Goal: Information Seeking & Learning: Get advice/opinions

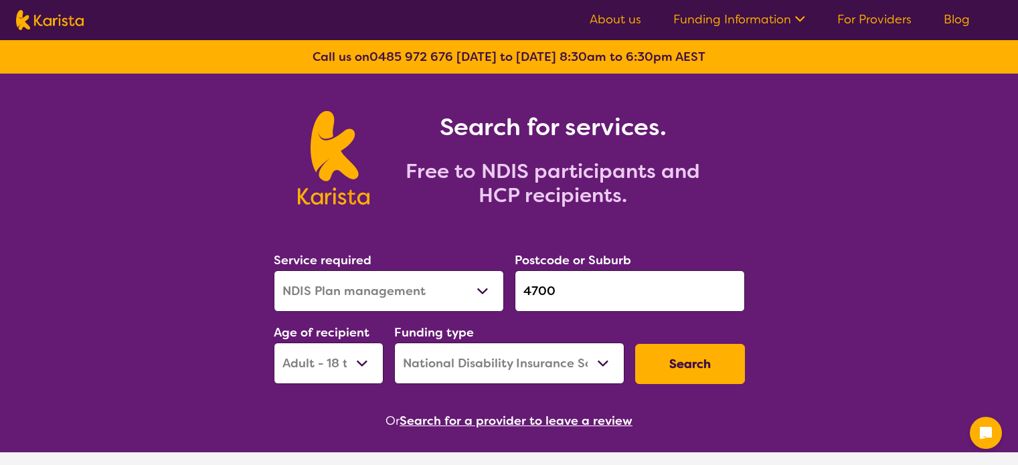
select select "NDIS Plan management"
select select "AD"
select select "NDIS"
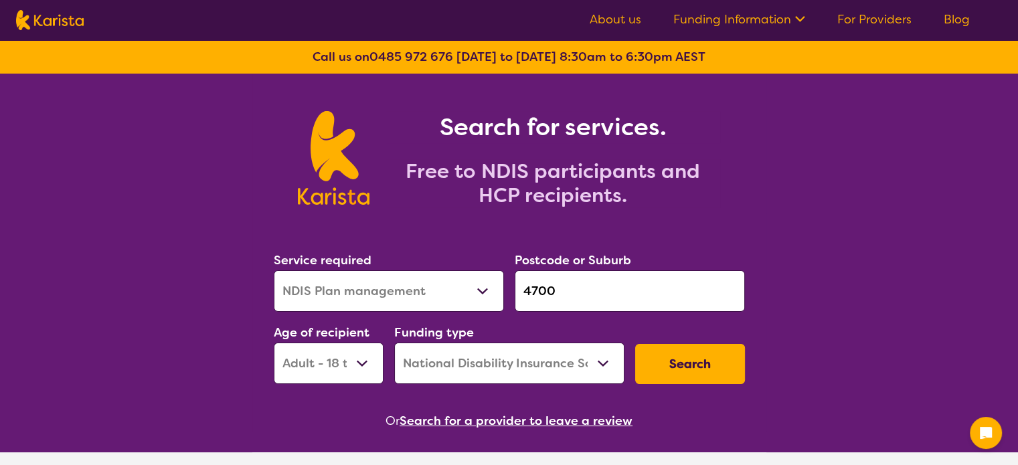
click at [591, 280] on input "4700" at bounding box center [630, 290] width 230 height 41
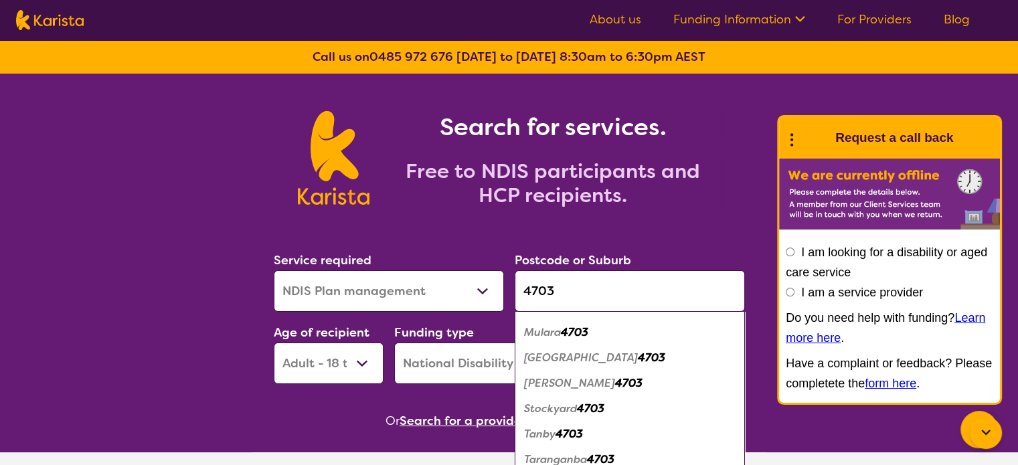
scroll to position [508, 0]
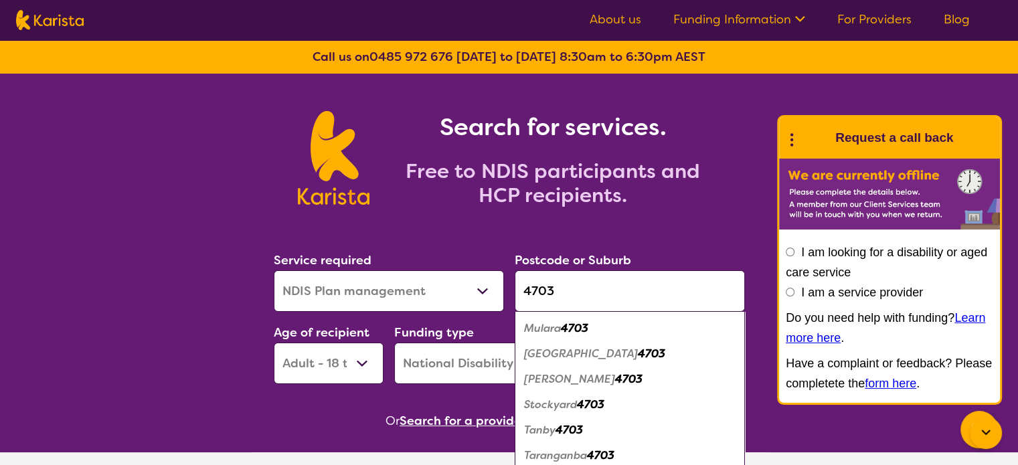
click at [549, 431] on em "Tanby" at bounding box center [539, 430] width 31 height 14
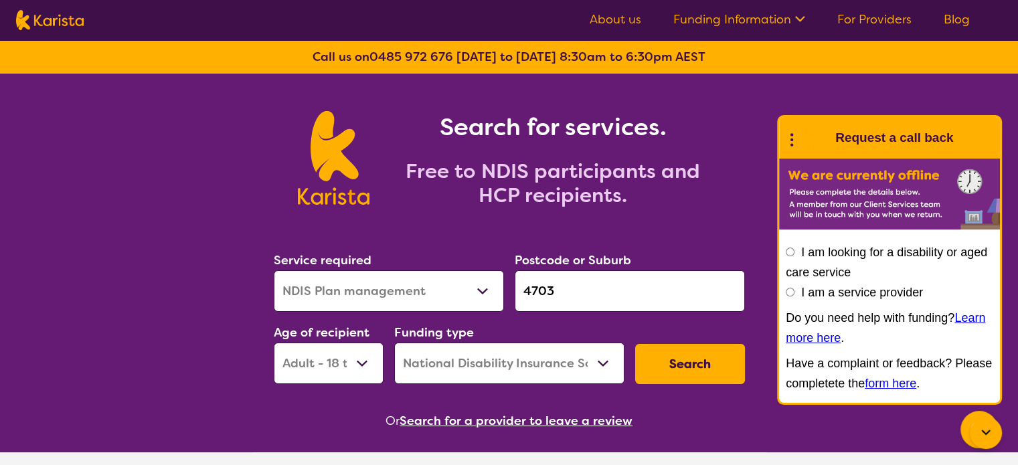
click at [578, 294] on input "4703" at bounding box center [630, 290] width 230 height 41
click at [629, 254] on div "Postcode or Suburb 4703" at bounding box center [630, 281] width 230 height 62
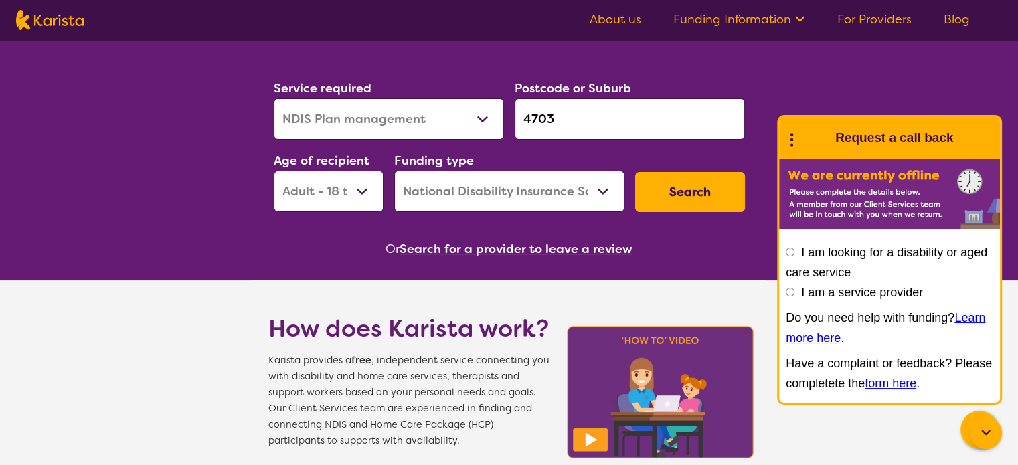
scroll to position [169, 0]
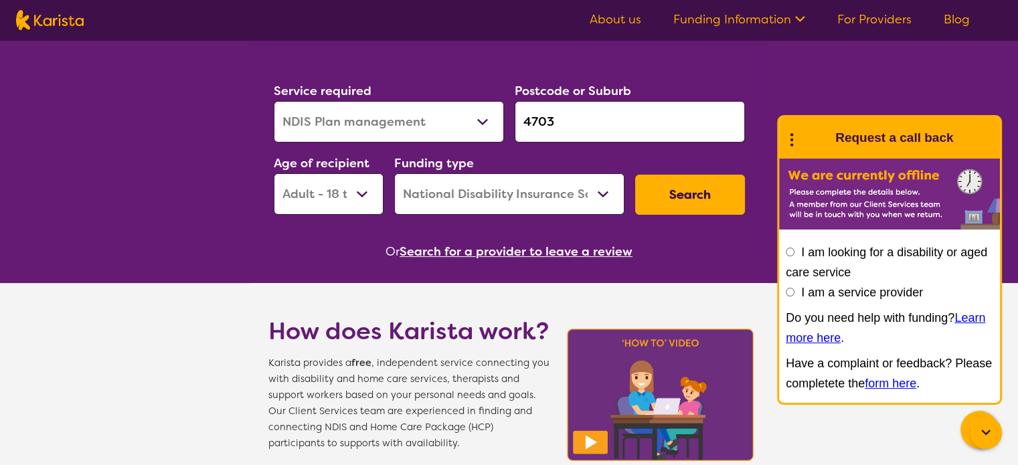
click at [986, 441] on icon at bounding box center [985, 433] width 16 height 16
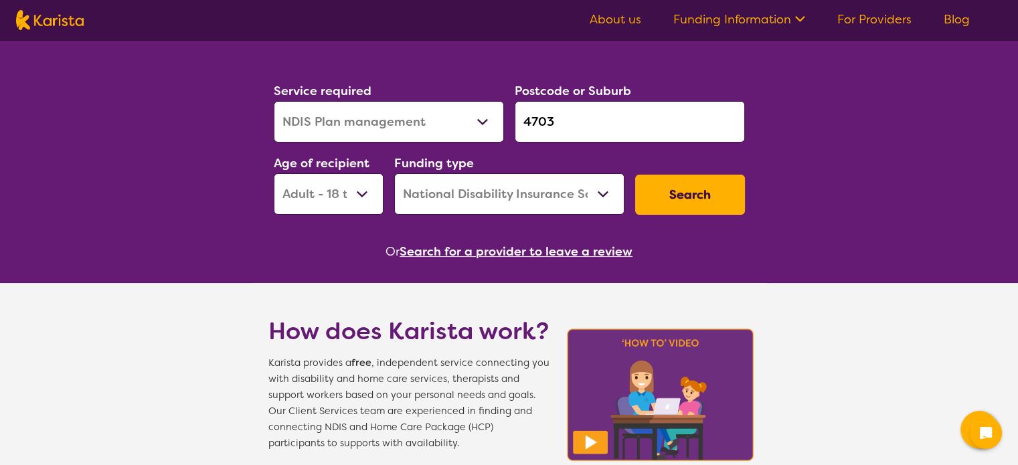
click at [575, 112] on input "4703" at bounding box center [630, 121] width 230 height 41
click at [594, 121] on input "4703" at bounding box center [630, 121] width 230 height 41
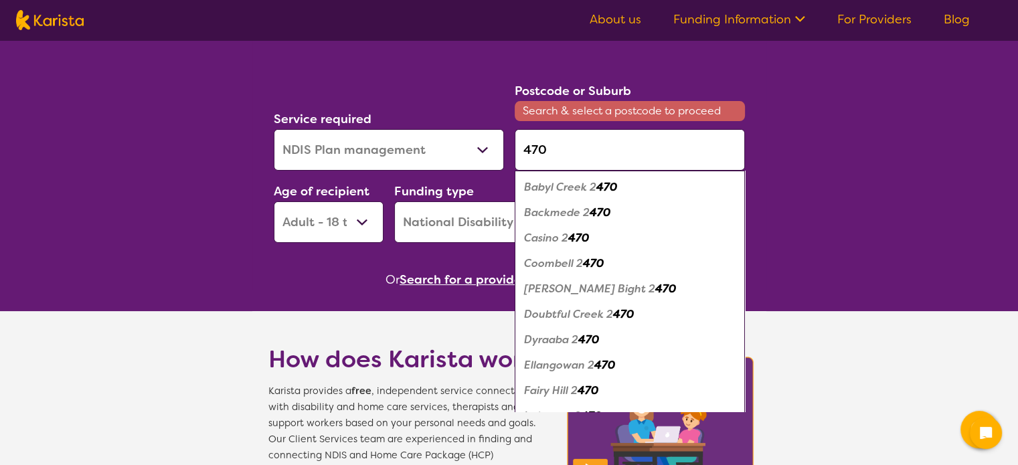
type input "4703"
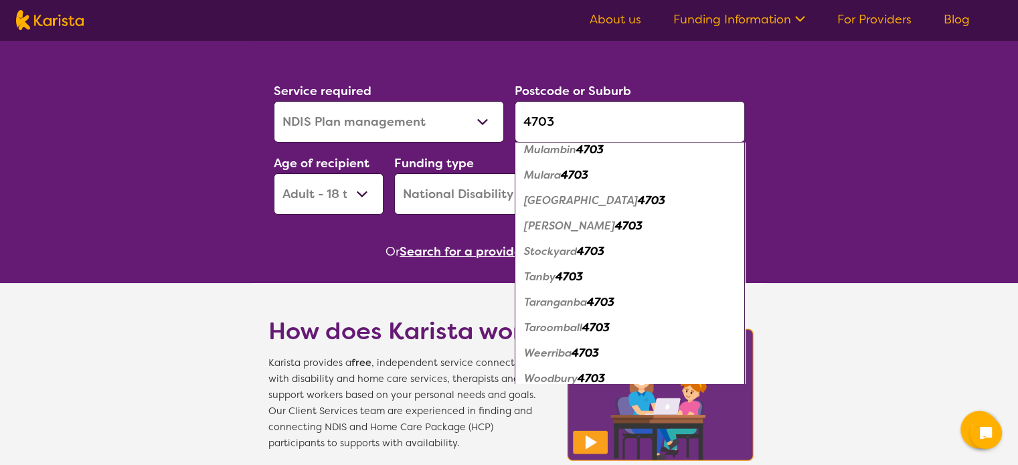
scroll to position [495, 0]
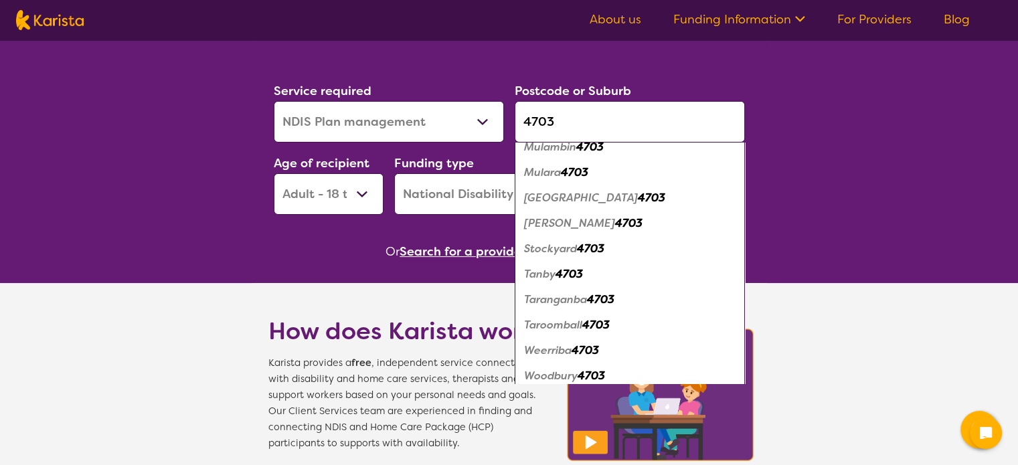
click at [583, 270] on em "4703" at bounding box center [568, 274] width 27 height 14
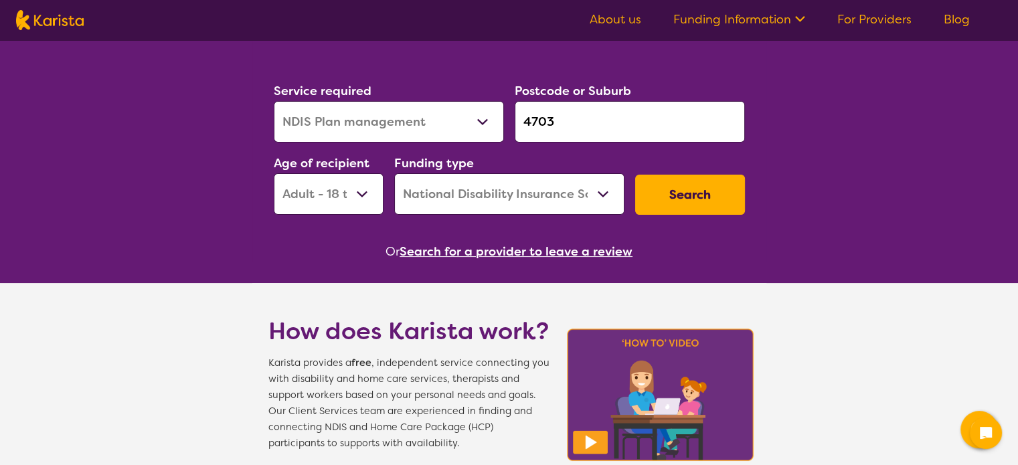
scroll to position [0, 0]
click at [341, 193] on select "Early Childhood - 0 to 9 Child - 10 to 11 Adolescent - 12 to 17 Adult - 18 to 6…" at bounding box center [329, 193] width 110 height 41
click at [688, 193] on button "Search" at bounding box center [690, 195] width 110 height 40
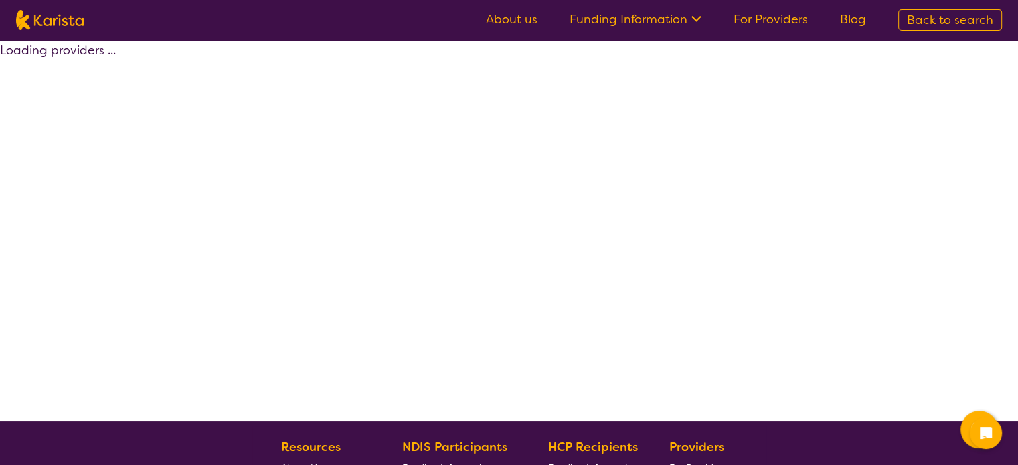
select select "by_score"
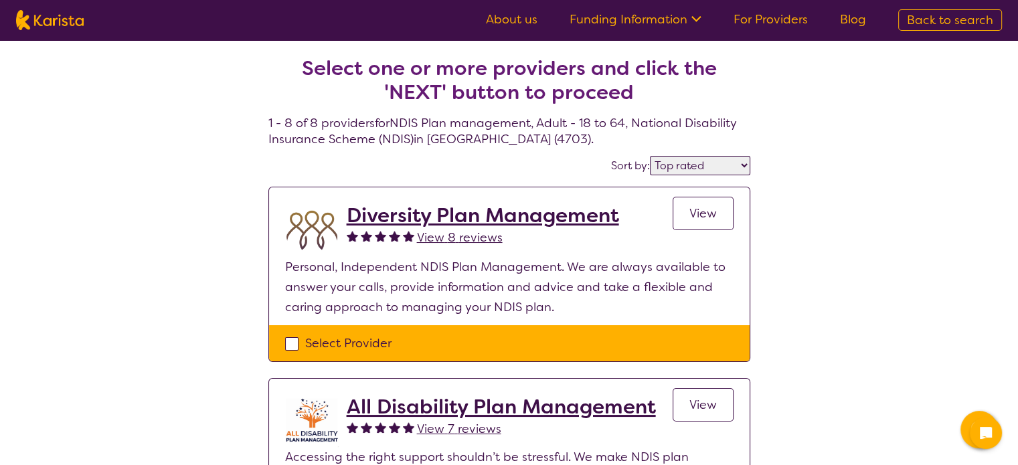
click at [689, 213] on span "View" at bounding box center [702, 213] width 27 height 16
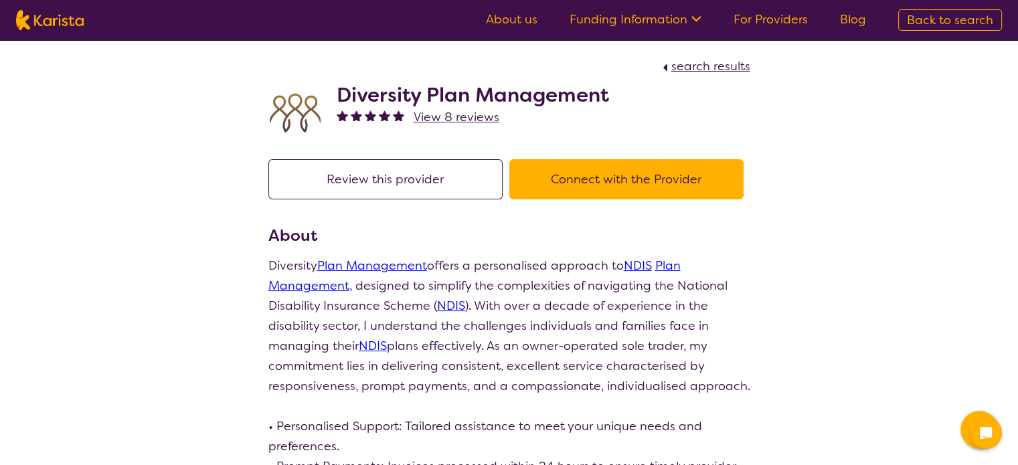
click at [649, 172] on button "Connect with the Provider" at bounding box center [626, 179] width 234 height 40
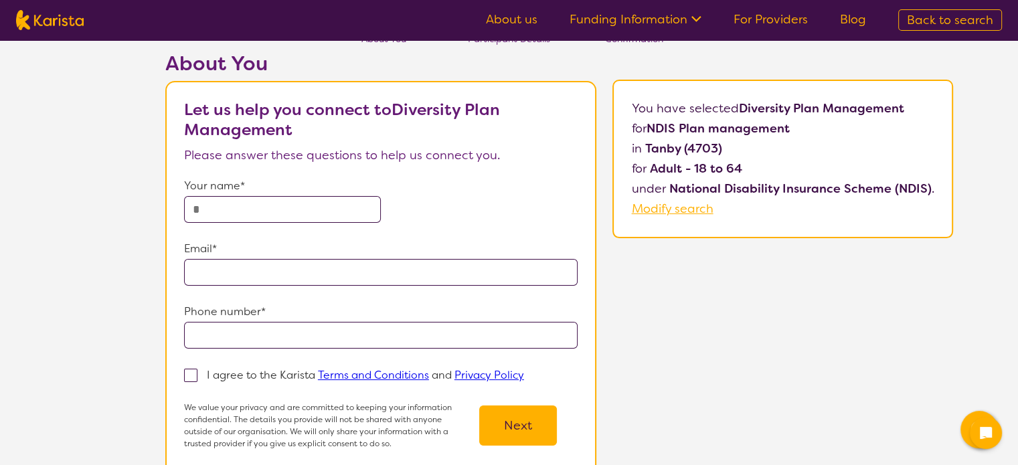
scroll to position [58, 0]
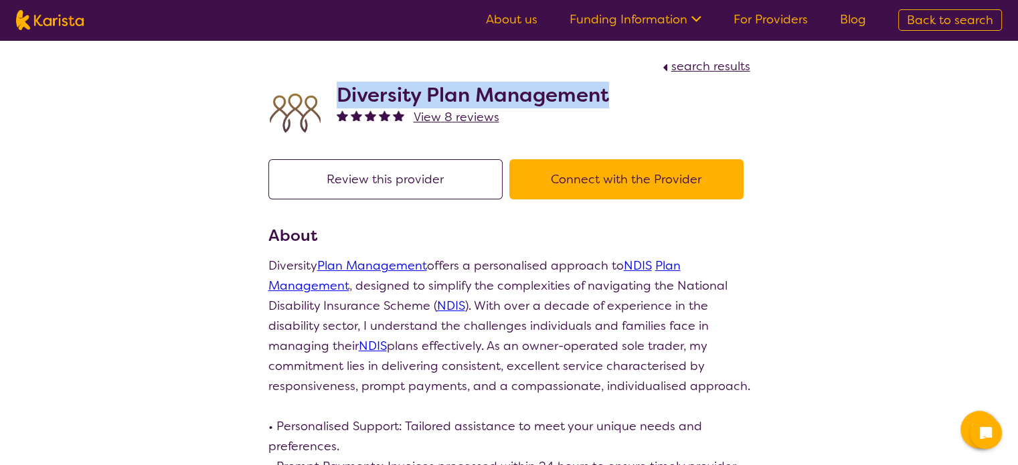
drag, startPoint x: 616, startPoint y: 92, endPoint x: 342, endPoint y: 95, distance: 273.7
click at [342, 95] on div "Diversity Plan Management View 8 reviews" at bounding box center [509, 109] width 482 height 67
copy h2 "Diversity Plan Management"
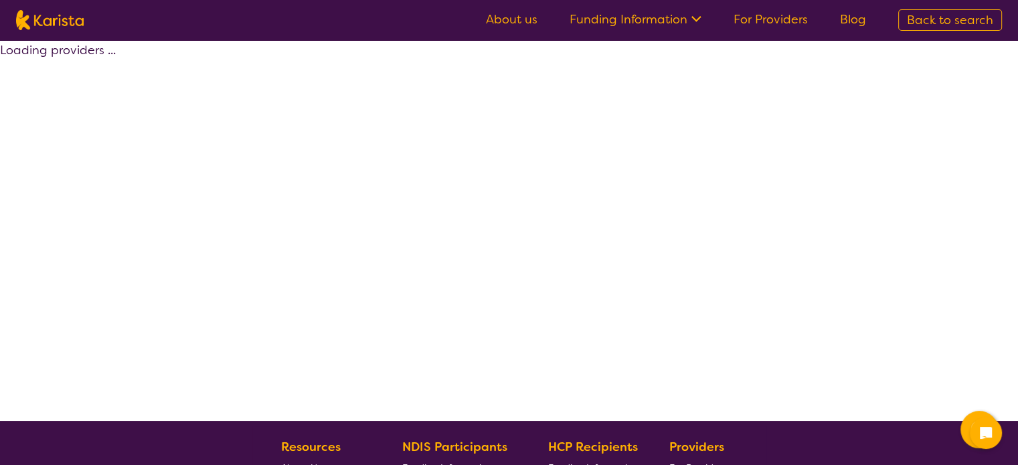
select select "by_score"
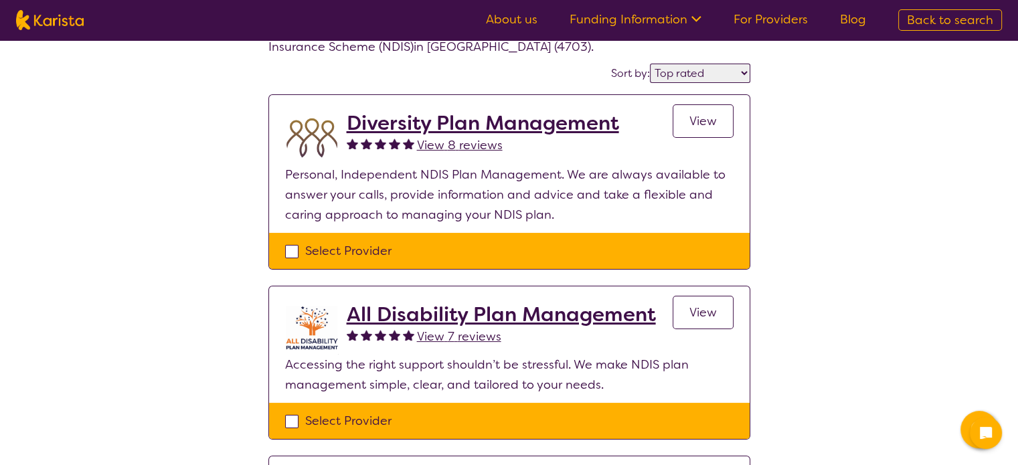
scroll to position [95, 0]
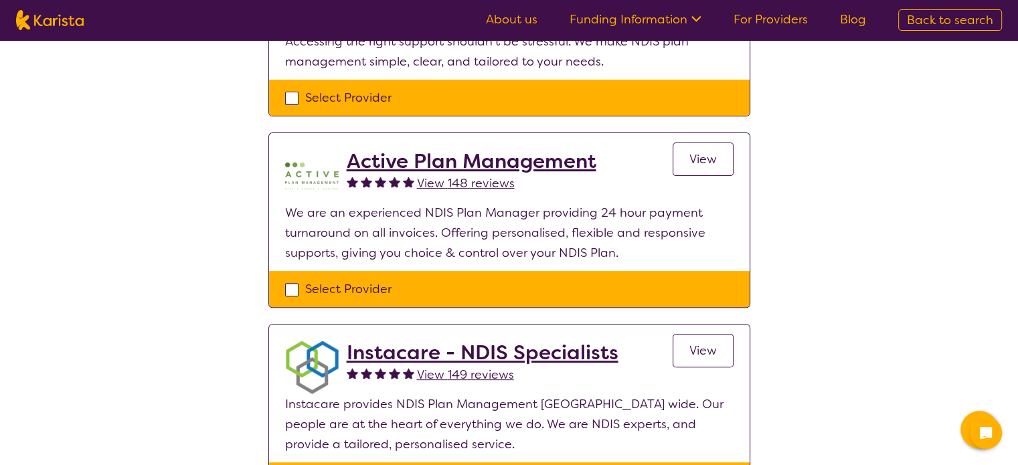
scroll to position [0, 0]
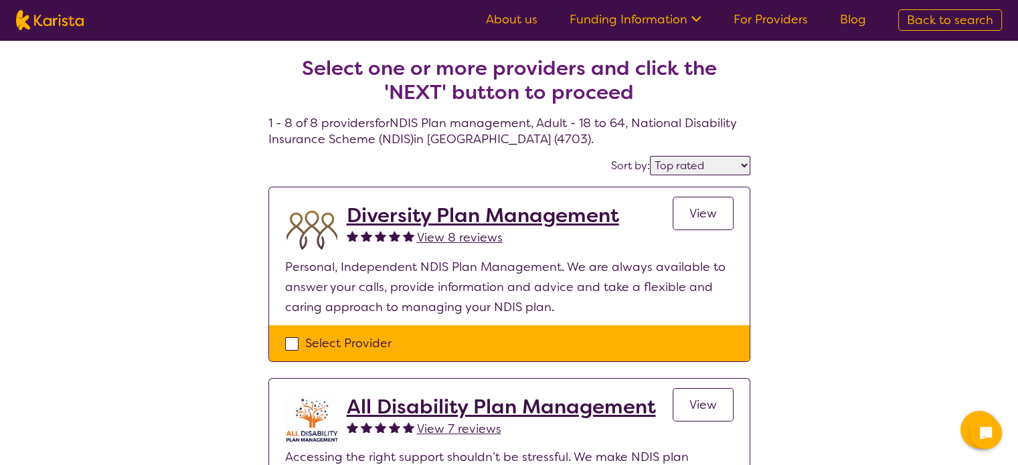
select select "NDIS Plan management"
select select "AD"
select select "NDIS"
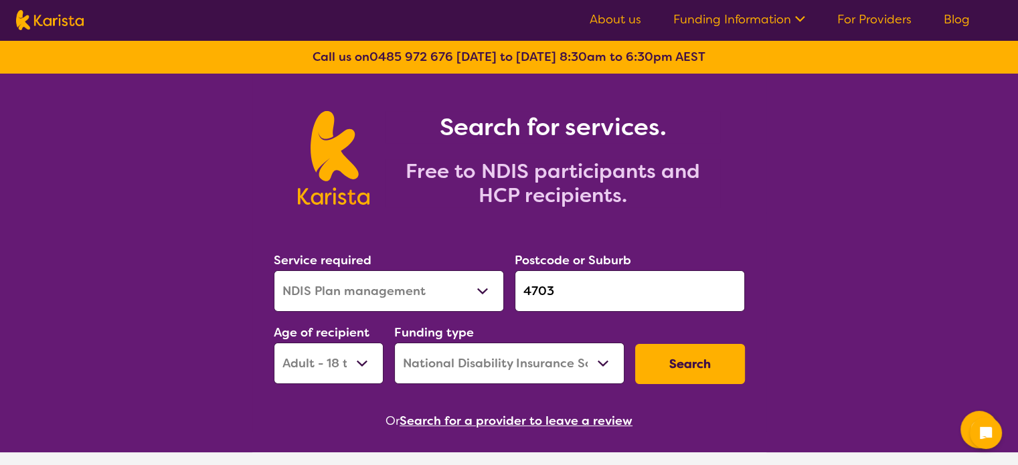
click at [585, 298] on input "4703" at bounding box center [630, 290] width 230 height 41
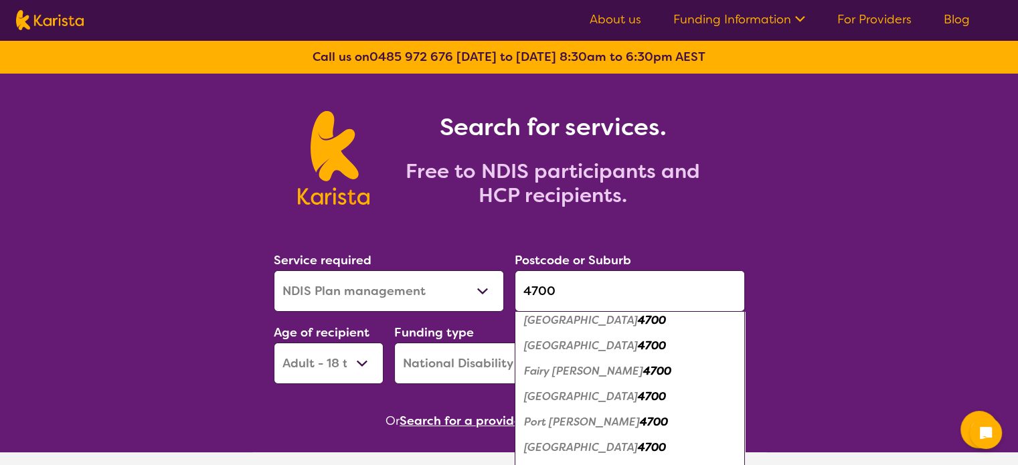
scroll to position [12, 0]
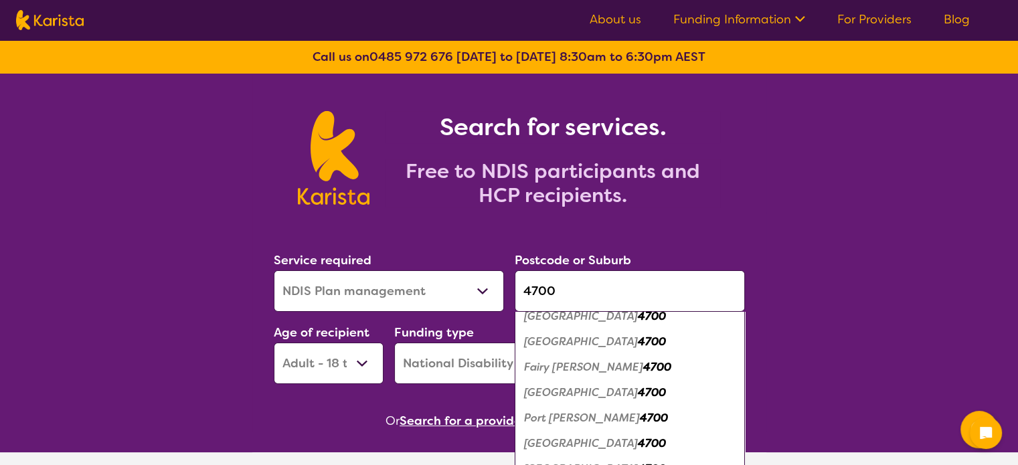
type input "4700"
click at [638, 446] on em "4700" at bounding box center [652, 443] width 28 height 14
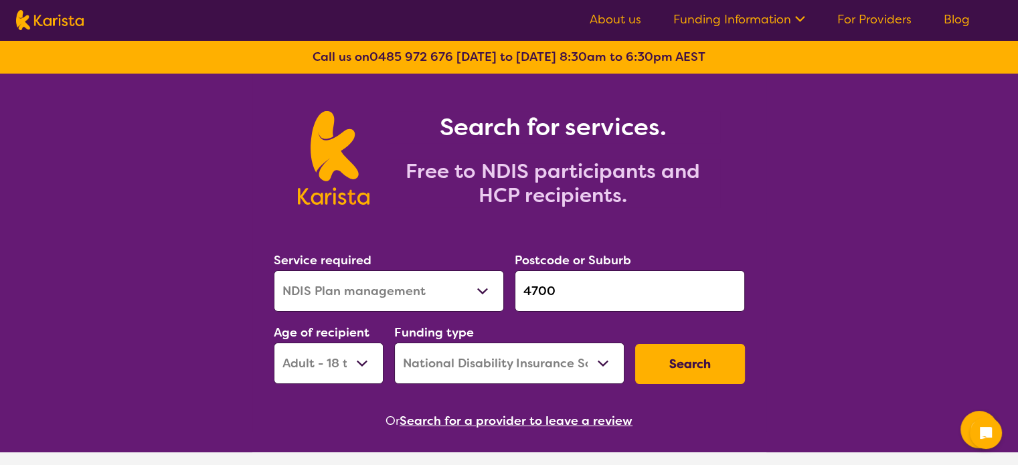
scroll to position [0, 0]
click at [698, 366] on button "Search" at bounding box center [690, 364] width 110 height 40
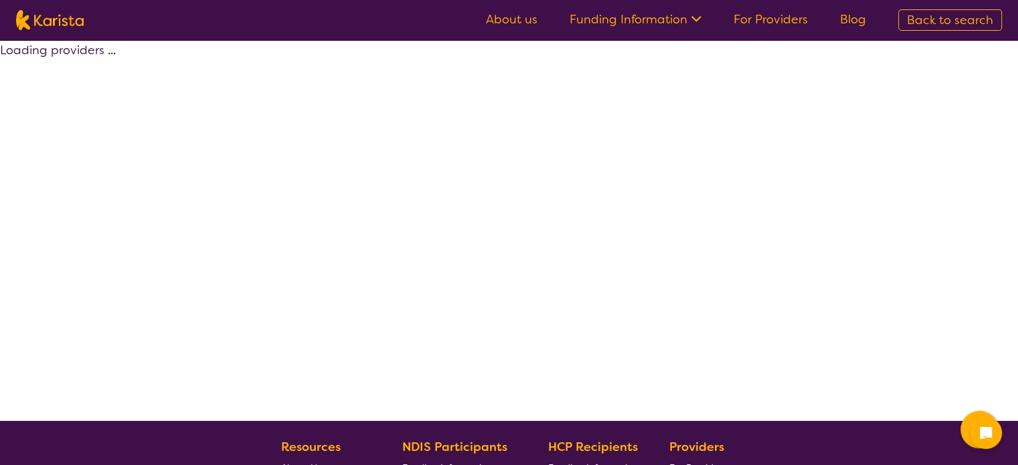
select select "by_score"
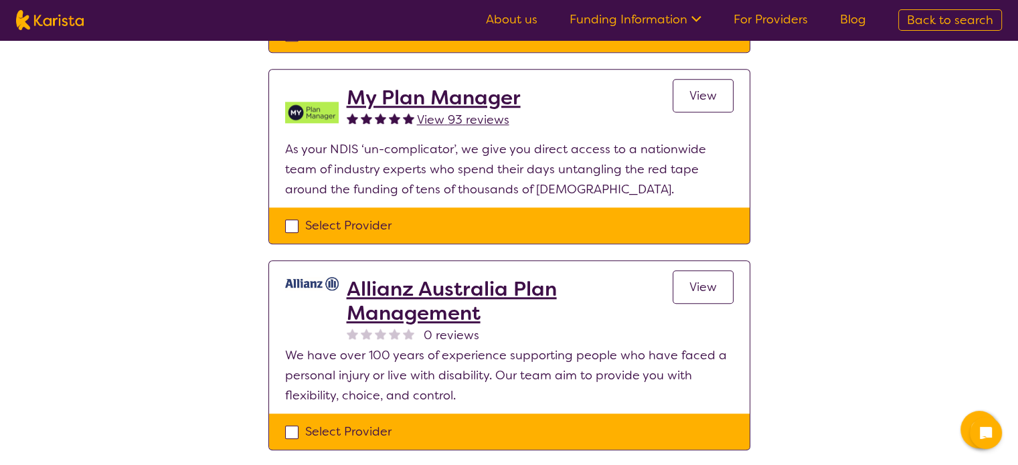
scroll to position [1217, 0]
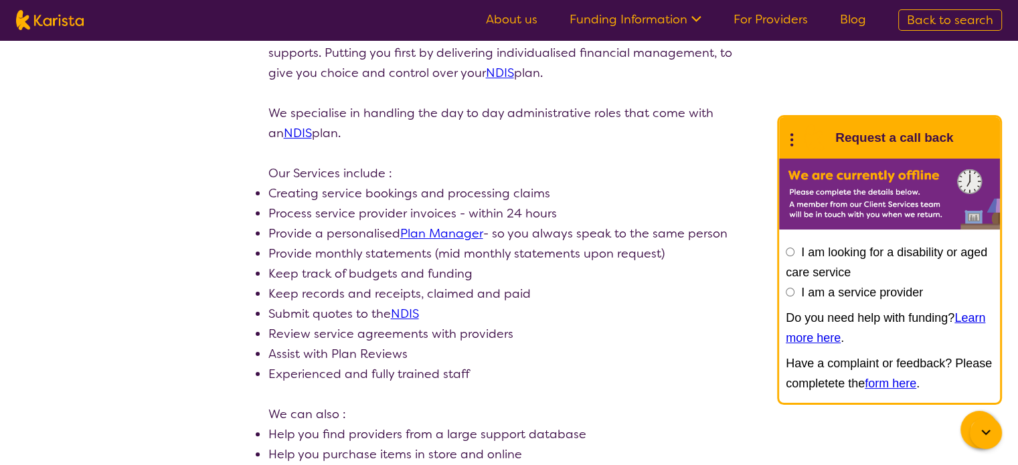
scroll to position [235, 0]
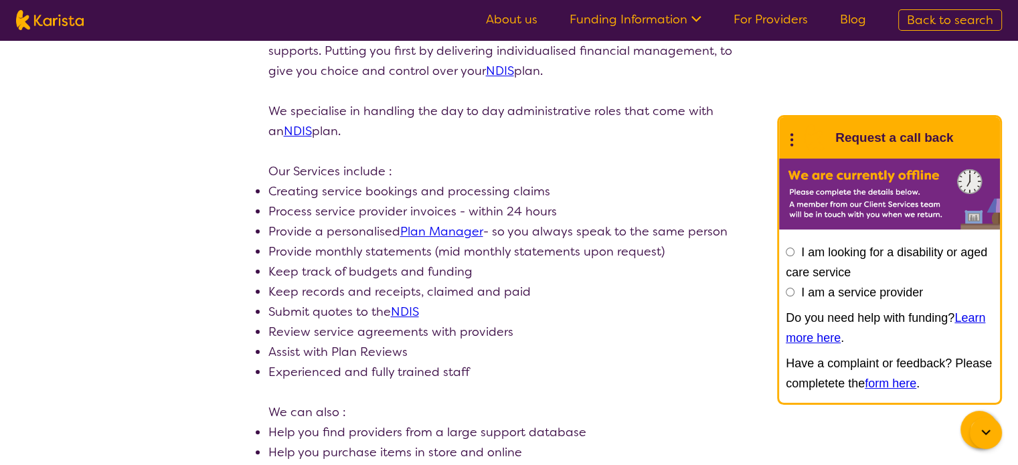
click at [988, 435] on icon at bounding box center [985, 433] width 16 height 16
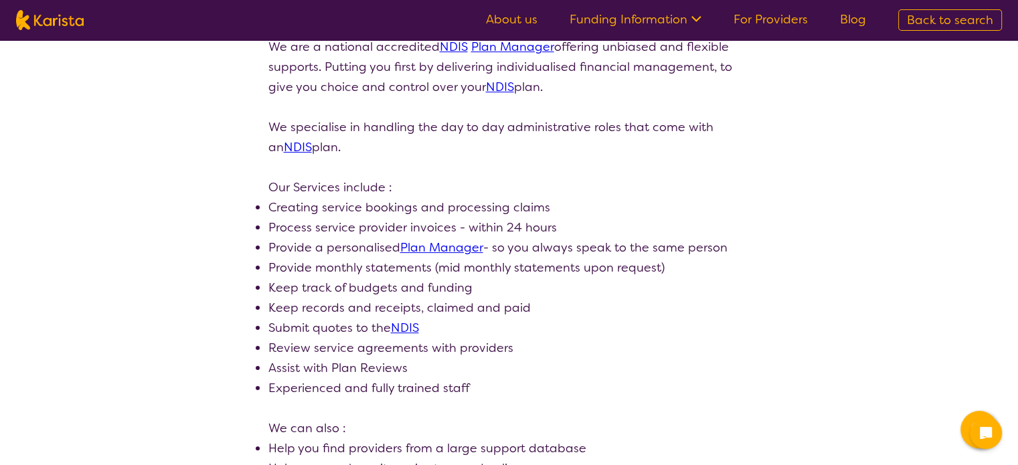
scroll to position [0, 0]
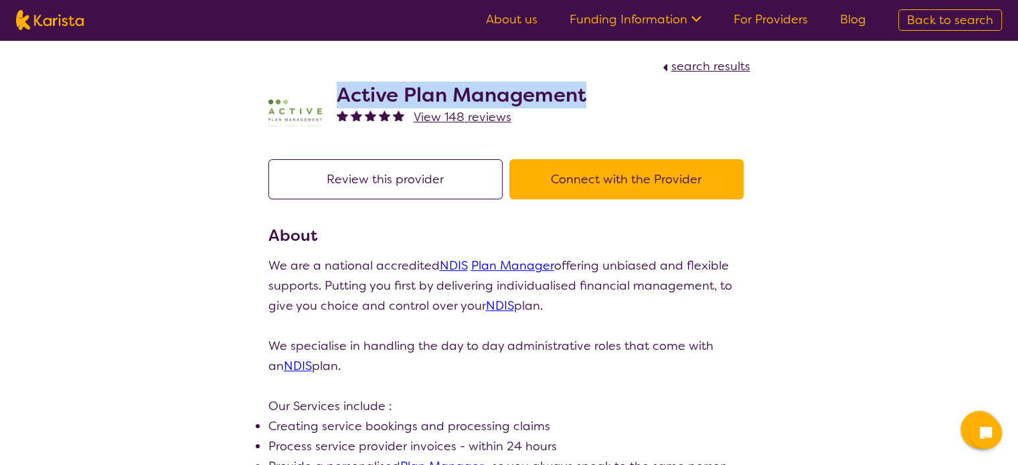
drag, startPoint x: 338, startPoint y: 97, endPoint x: 600, endPoint y: 92, distance: 262.3
click at [600, 92] on div "Active Plan Management View 148 reviews" at bounding box center [509, 109] width 482 height 67
copy h2 "Active Plan Management"
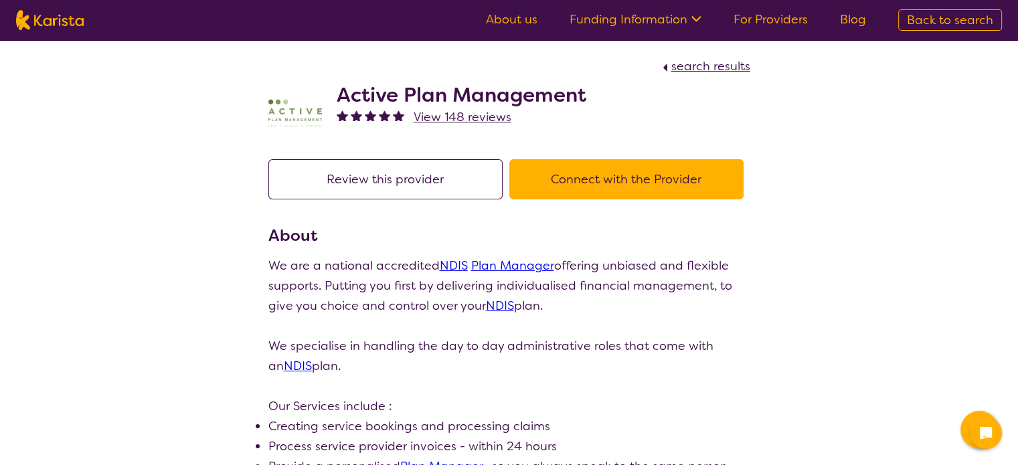
click at [602, 225] on h3 "About" at bounding box center [509, 235] width 482 height 24
